Goal: Obtain resource: Download file/media

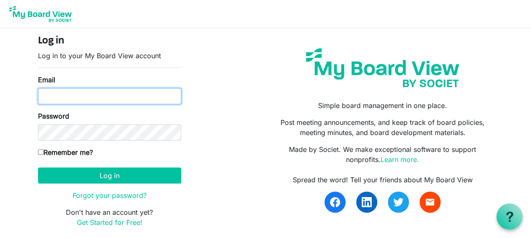
type input "timyoakum11@gmail.com"
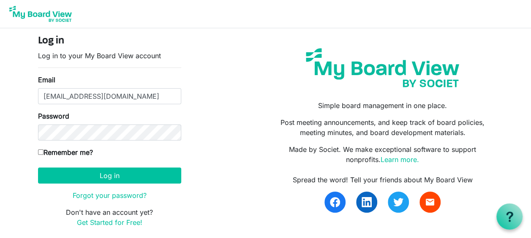
click at [41, 153] on input "Remember me?" at bounding box center [40, 152] width 5 height 5
checkbox input "true"
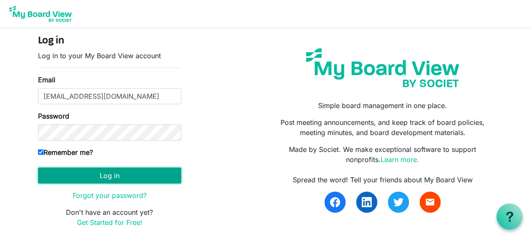
click at [103, 178] on button "Log in" at bounding box center [109, 176] width 143 height 16
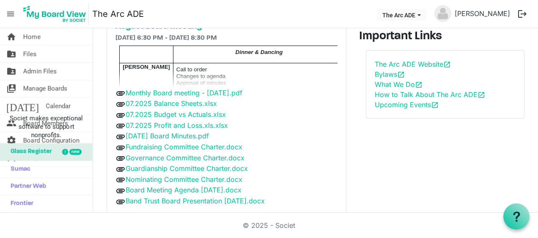
scroll to position [79, 0]
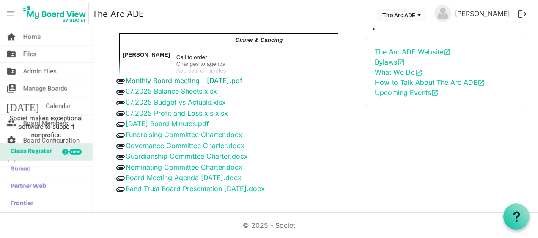
click at [165, 80] on link "Monthly Board meeting - August 20, 2025.pdf" at bounding box center [184, 80] width 117 height 8
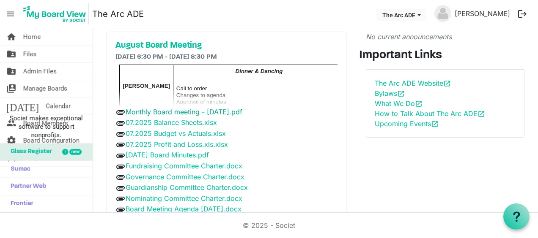
scroll to position [36, 0]
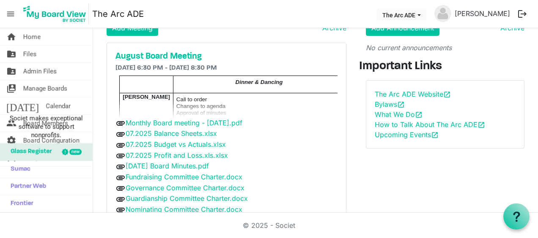
click at [246, 102] on p "Call to order" at bounding box center [258, 99] width 165 height 7
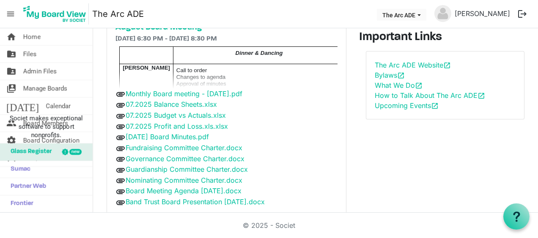
scroll to position [79, 0]
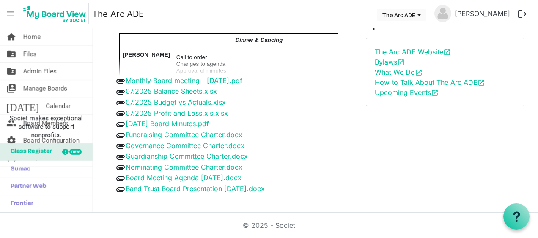
drag, startPoint x: 265, startPoint y: 44, endPoint x: 212, endPoint y: 43, distance: 52.8
click at [212, 43] on p "Dinner & Dancing" at bounding box center [258, 39] width 165 height 7
click at [192, 61] on p "Changes to agenda" at bounding box center [258, 63] width 165 height 7
drag, startPoint x: 192, startPoint y: 61, endPoint x: 298, endPoint y: 74, distance: 106.4
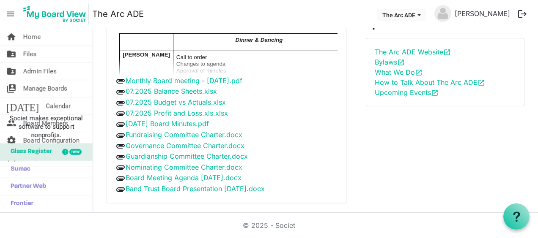
click at [298, 74] on p "Approval of minutes" at bounding box center [258, 70] width 165 height 7
click at [191, 176] on link "Board Meeting Agenda [DATE].docx" at bounding box center [184, 178] width 116 height 8
click at [207, 89] on link "07.2025 Balance Sheets.xlsx" at bounding box center [171, 91] width 91 height 8
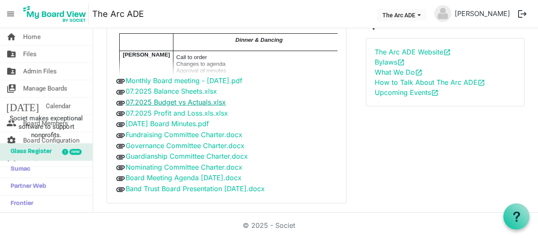
click at [177, 100] on link "07.2025 Budget vs Actuals.xlsx" at bounding box center [176, 102] width 100 height 8
click at [203, 122] on link "[DATE] Board Minutes.pdf" at bounding box center [167, 124] width 83 height 8
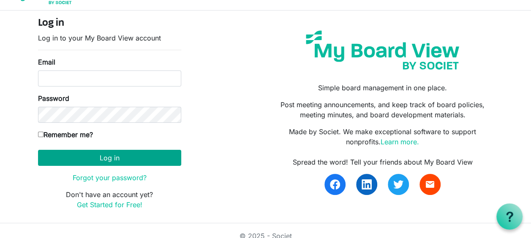
scroll to position [27, 0]
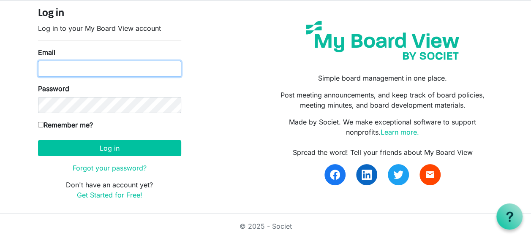
type input "[EMAIL_ADDRESS][DOMAIN_NAME]"
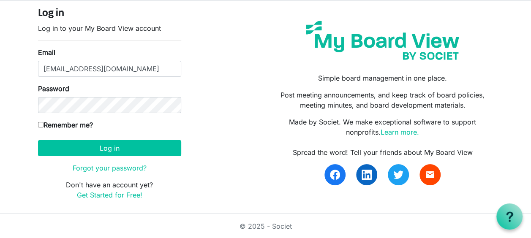
click at [40, 123] on input "Remember me?" at bounding box center [40, 124] width 5 height 5
checkbox input "true"
drag, startPoint x: 90, startPoint y: 155, endPoint x: 96, endPoint y: 156, distance: 6.2
click at [96, 156] on form "Log in Log in to your My Board View account Email timyoakum11@gmail.com Passwor…" at bounding box center [109, 104] width 143 height 193
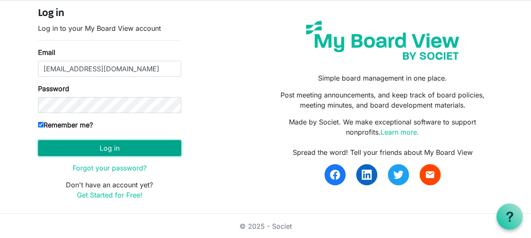
click at [168, 151] on button "Log in" at bounding box center [109, 148] width 143 height 16
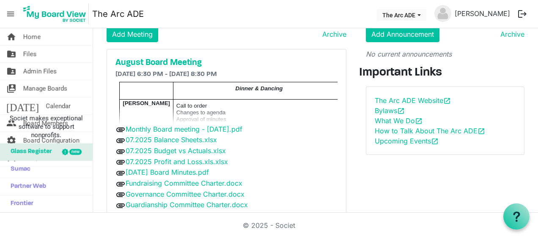
scroll to position [42, 0]
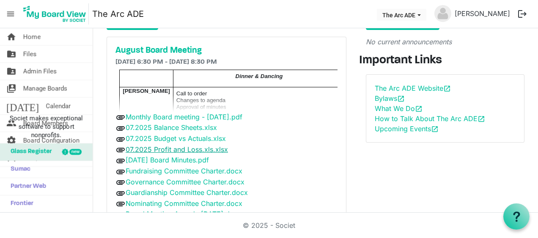
click at [215, 145] on link "07.2025 Profit and Loss.xls.xlsx" at bounding box center [177, 149] width 102 height 8
click at [193, 169] on link "Fundraising Committee Charter.docx" at bounding box center [184, 171] width 117 height 8
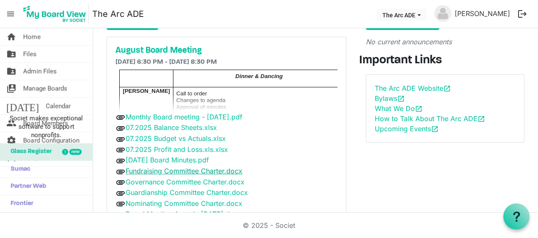
click at [200, 172] on link "Fundraising Committee Charter.docx" at bounding box center [184, 171] width 117 height 8
click at [194, 167] on link "Fundraising Committee Charter.docx" at bounding box center [184, 171] width 117 height 8
click at [203, 147] on link "07.2025 Profit and Loss.xls.xlsx" at bounding box center [177, 149] width 102 height 8
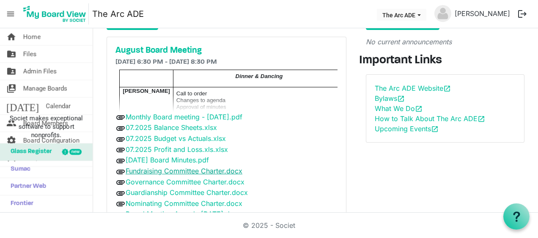
click at [201, 169] on link "Fundraising Committee Charter.docx" at bounding box center [184, 171] width 117 height 8
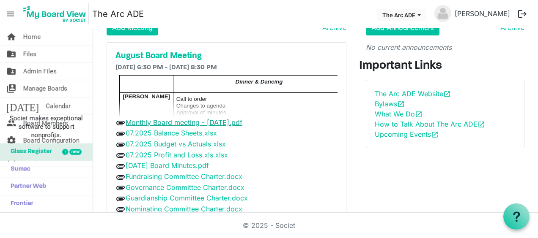
scroll to position [79, 0]
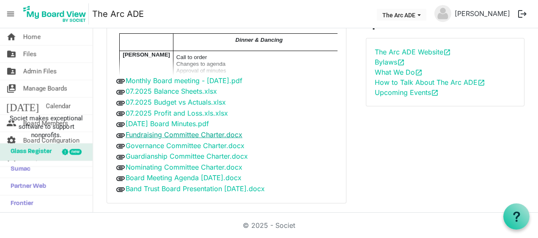
click at [179, 131] on link "Fundraising Committee Charter.docx" at bounding box center [184, 135] width 117 height 8
click at [30, 52] on span "Files" at bounding box center [30, 54] width 14 height 17
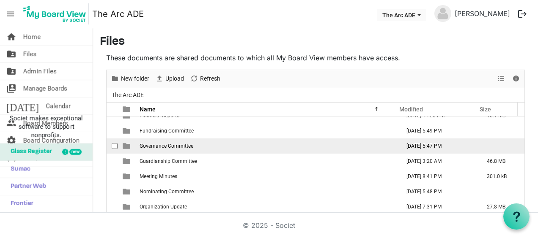
scroll to position [42, 0]
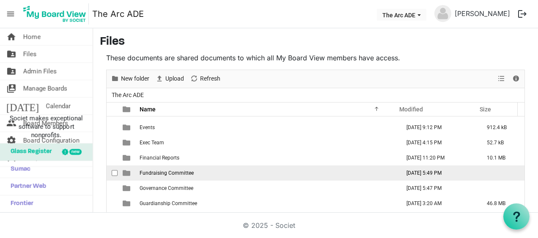
click at [153, 172] on span "Fundraising Committee" at bounding box center [166, 173] width 54 height 6
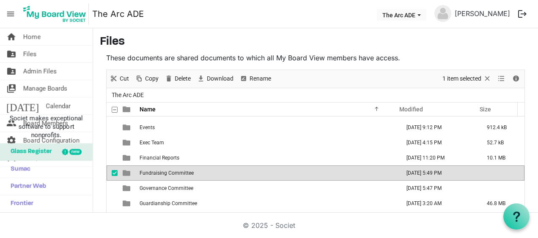
click at [153, 172] on span "Fundraising Committee" at bounding box center [166, 173] width 54 height 6
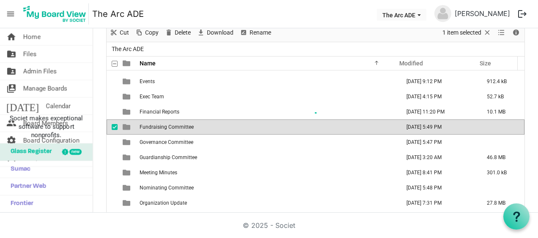
scroll to position [0, 0]
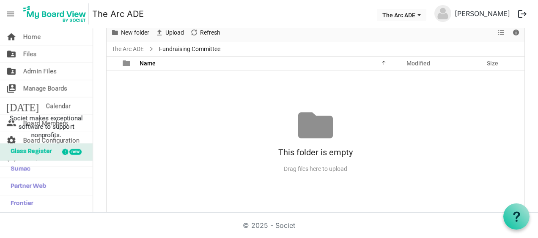
click at [139, 94] on div "No records to display This folder is empty Drag files here to upload" at bounding box center [315, 142] width 418 height 143
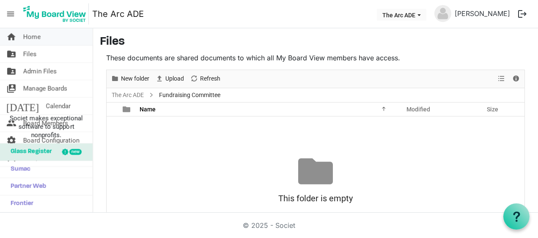
click at [29, 38] on span "Home" at bounding box center [31, 36] width 17 height 17
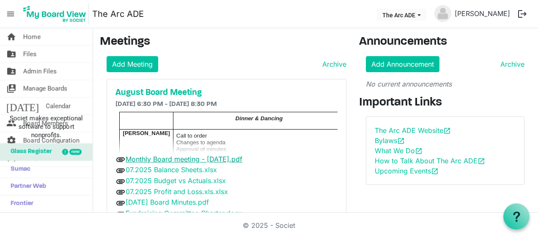
scroll to position [42, 0]
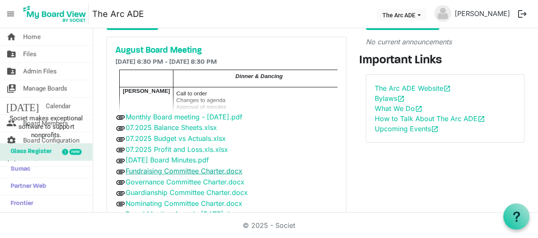
click at [158, 169] on link "Fundraising Committee Charter.docx" at bounding box center [184, 171] width 117 height 8
click at [153, 168] on link "Fundraising Committee Charter.docx" at bounding box center [184, 171] width 117 height 8
